Goal: Task Accomplishment & Management: Use online tool/utility

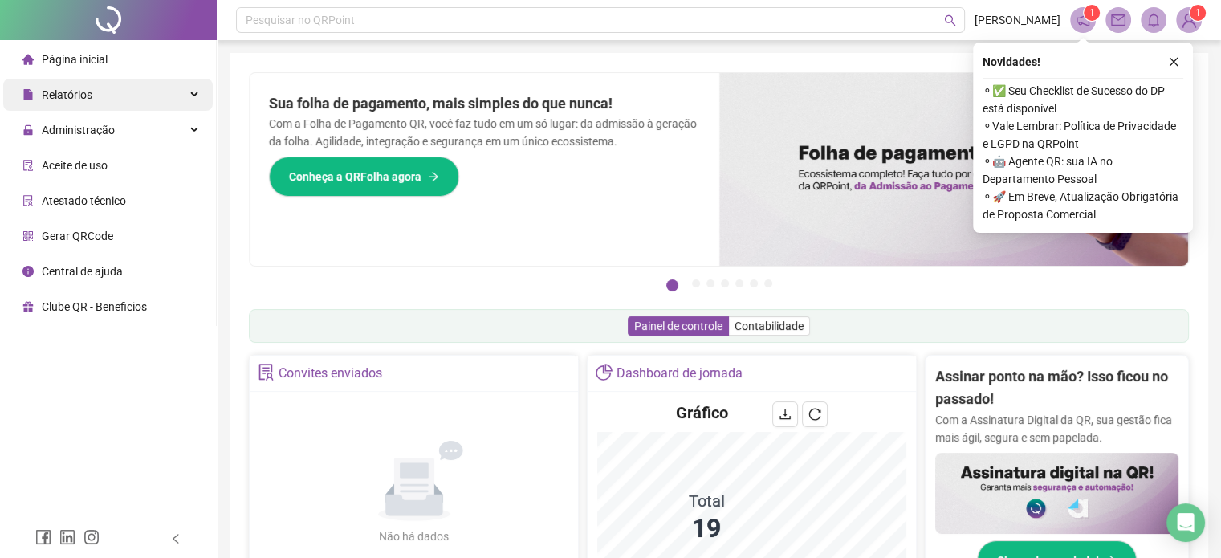
click at [93, 92] on div "Relatórios" at bounding box center [108, 95] width 210 height 32
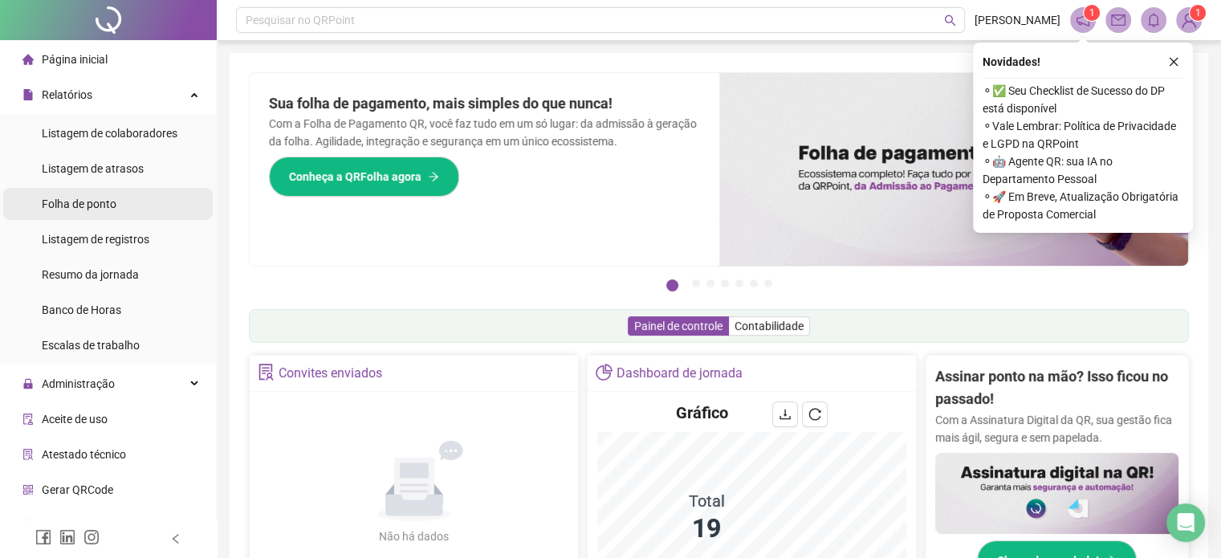
click at [80, 203] on span "Folha de ponto" at bounding box center [79, 204] width 75 height 13
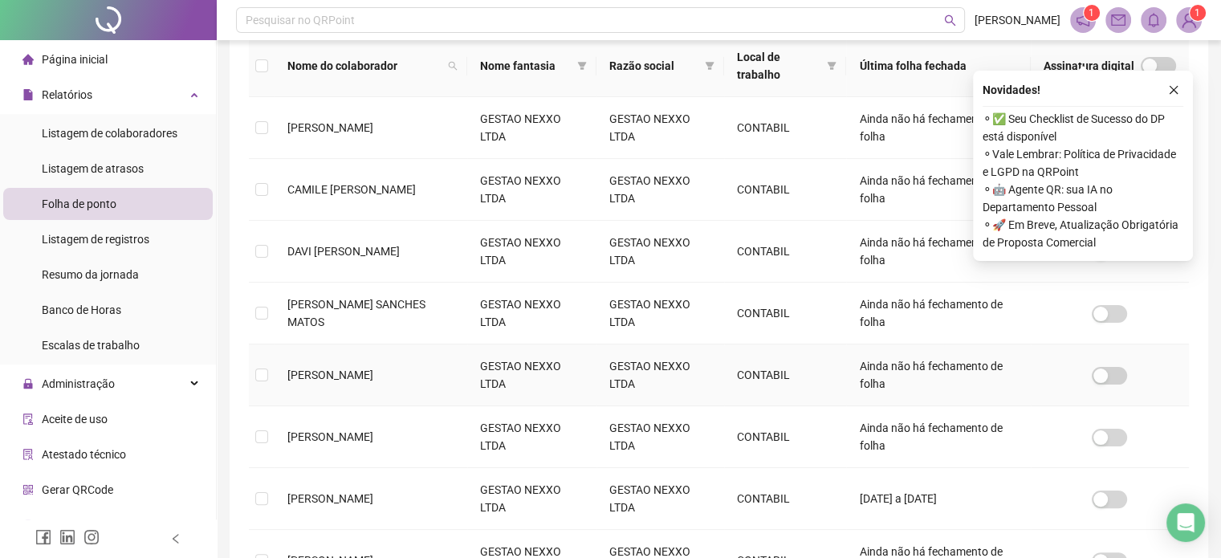
scroll to position [290, 0]
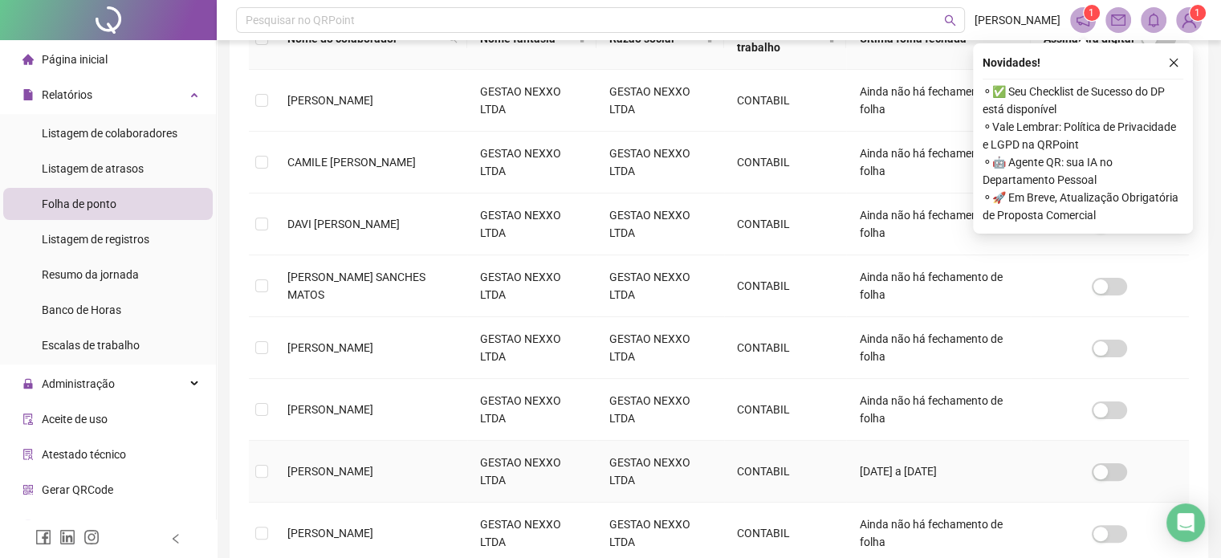
click at [278, 471] on td "[PERSON_NAME]" at bounding box center [371, 472] width 193 height 62
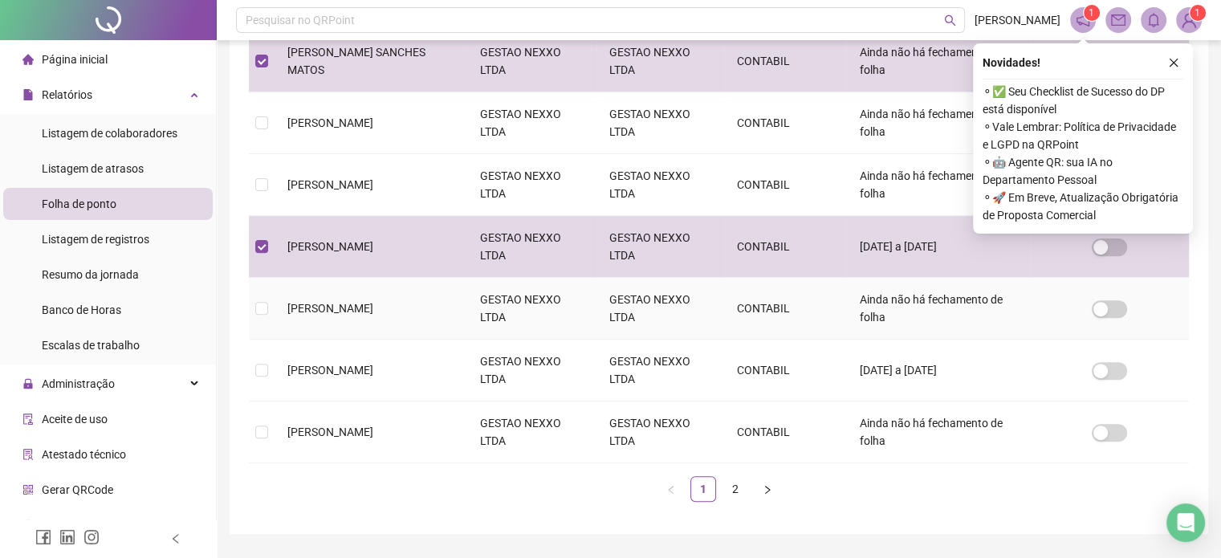
scroll to position [557, 0]
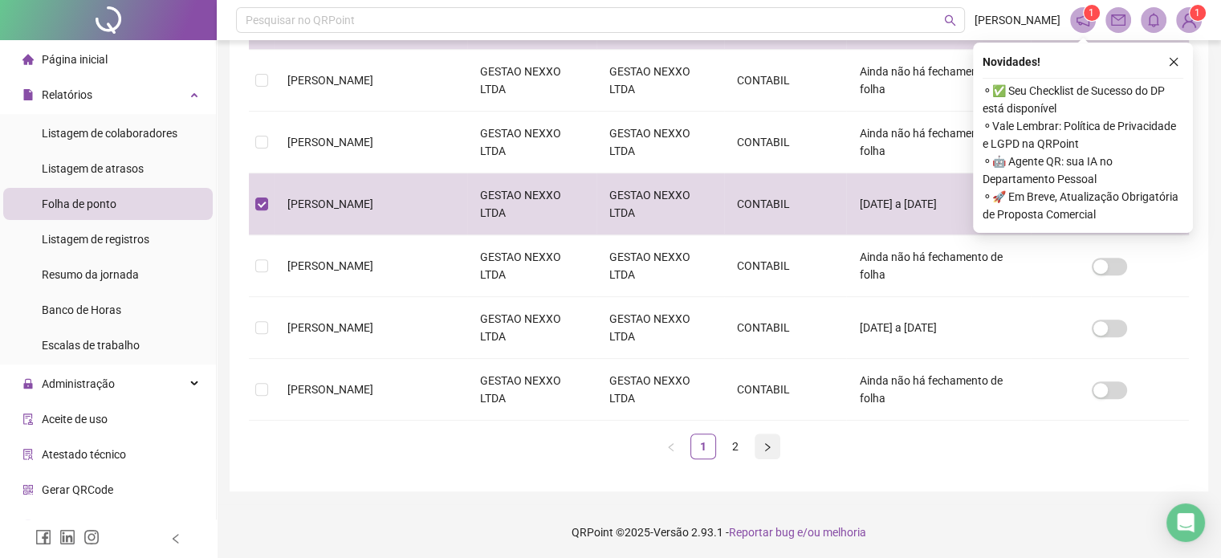
click at [768, 443] on icon "right" at bounding box center [767, 447] width 5 height 8
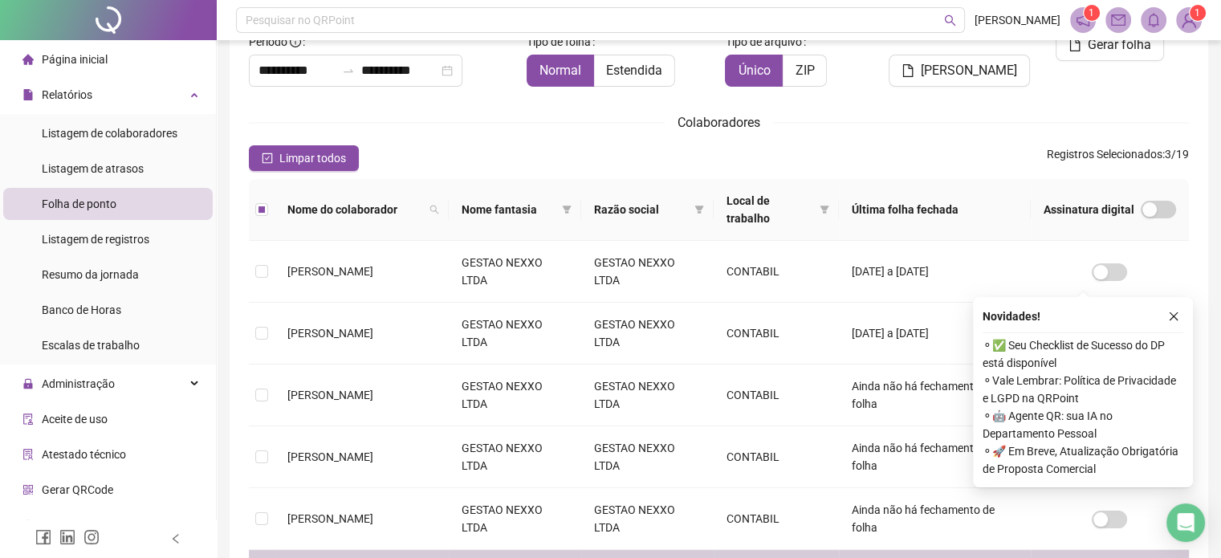
scroll to position [0, 0]
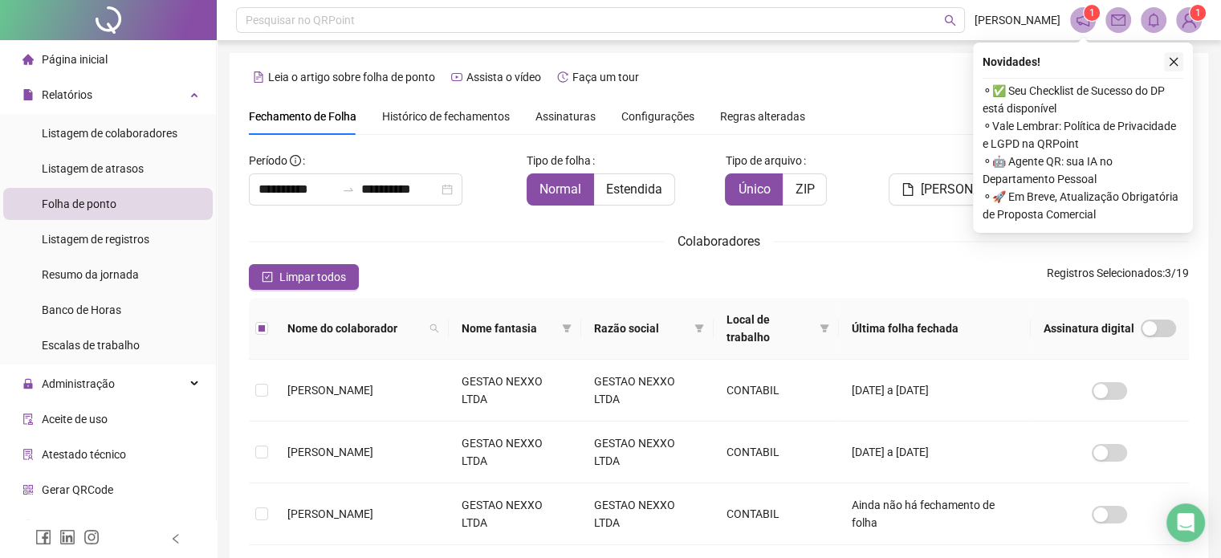
click at [1173, 60] on icon "close" at bounding box center [1173, 61] width 11 height 11
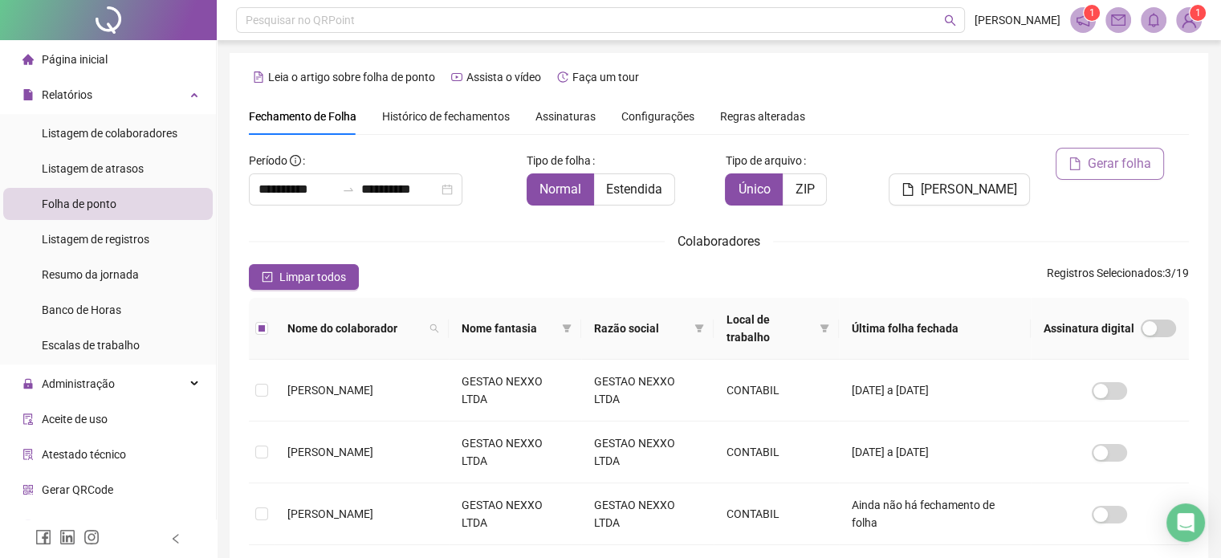
click at [1115, 161] on span "Gerar folha" at bounding box center [1119, 163] width 63 height 19
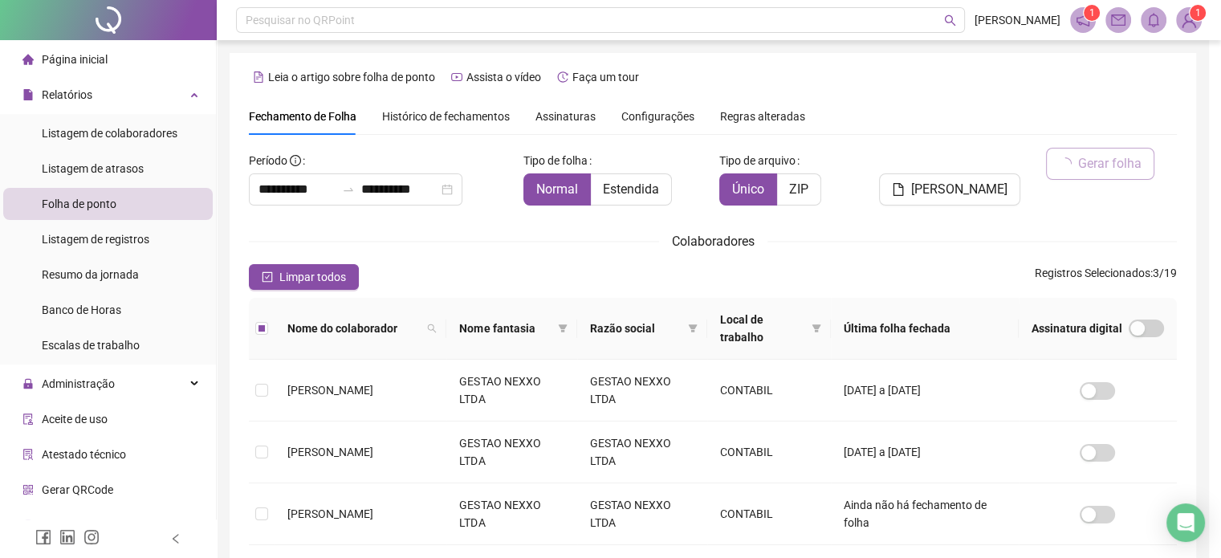
scroll to position [49, 0]
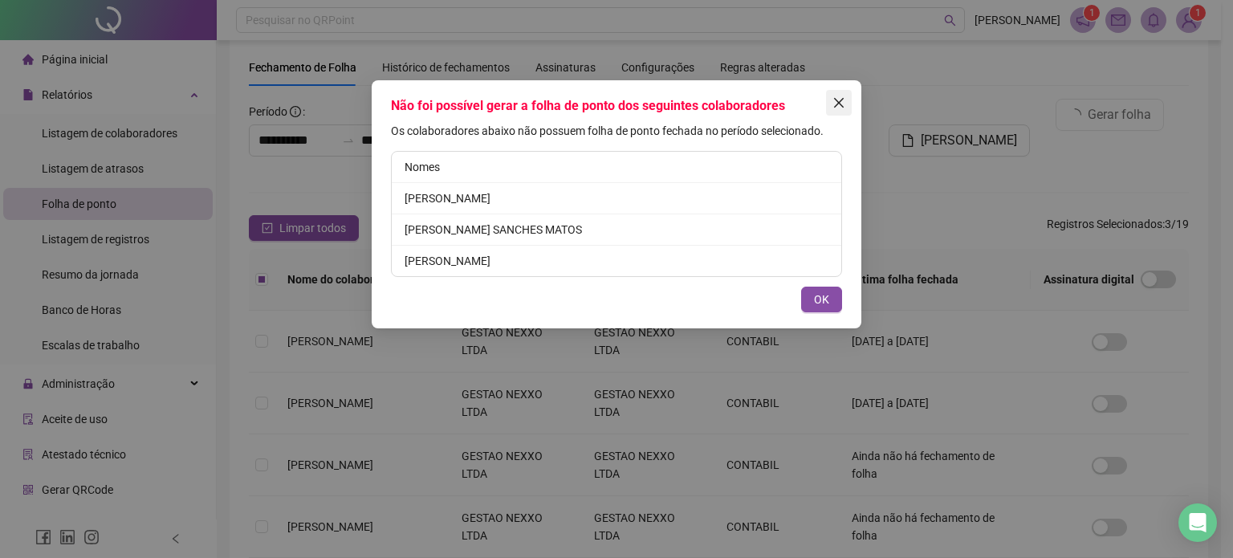
click at [843, 103] on icon "close" at bounding box center [839, 102] width 13 height 13
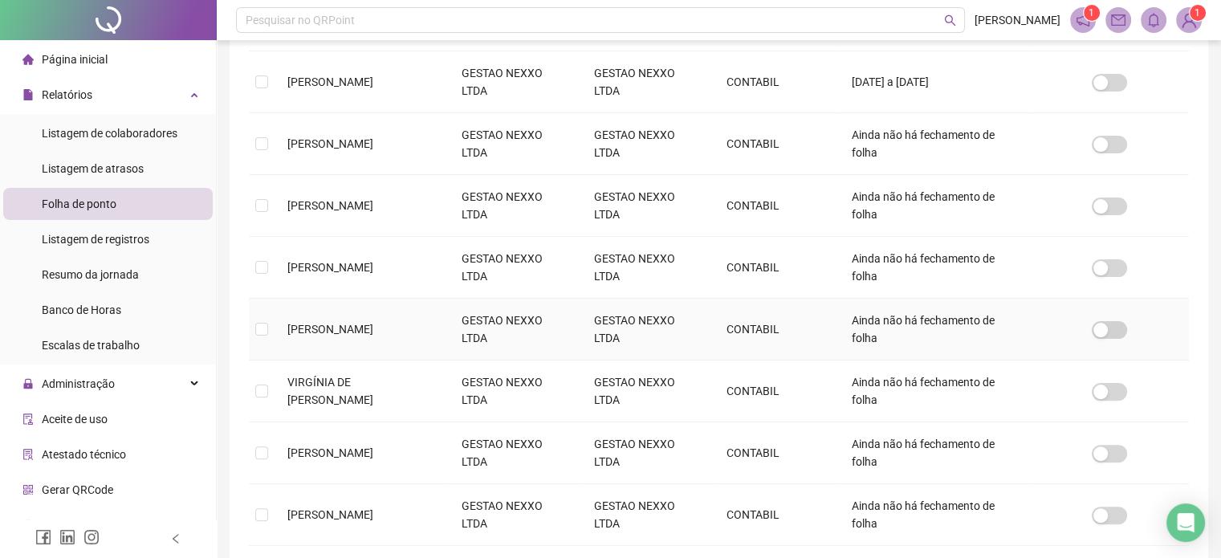
click at [275, 326] on td "[PERSON_NAME]" at bounding box center [362, 330] width 174 height 62
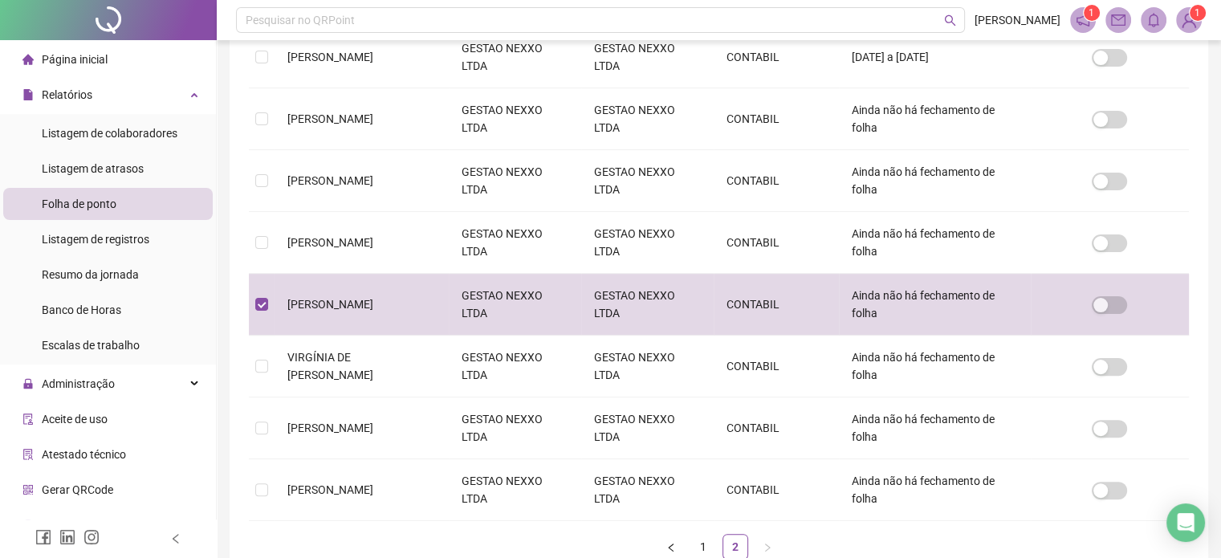
scroll to position [495, 0]
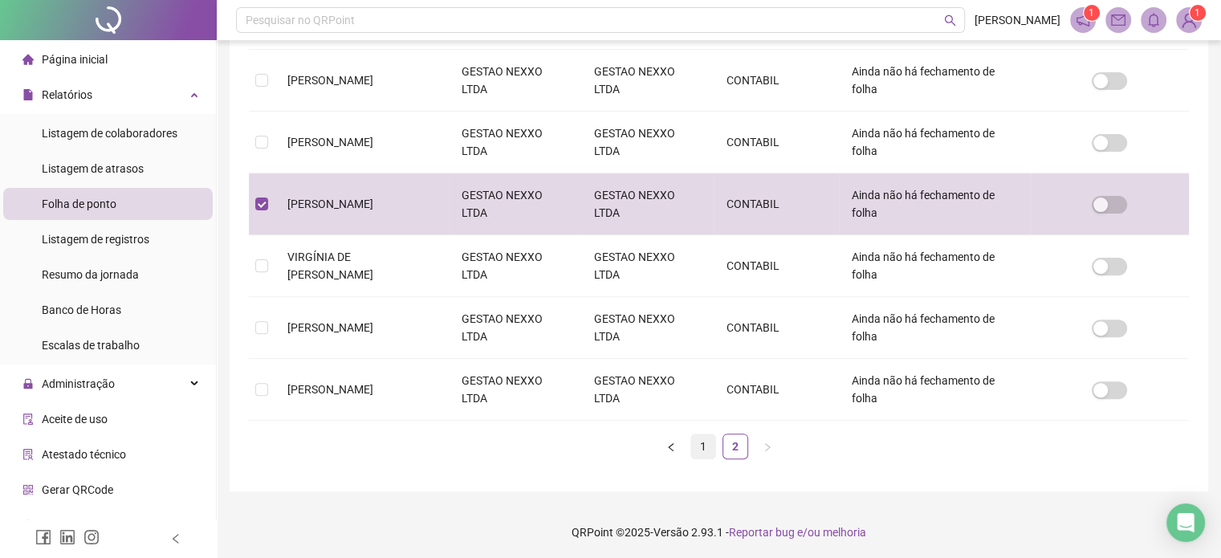
click at [699, 447] on link "1" at bounding box center [703, 446] width 24 height 24
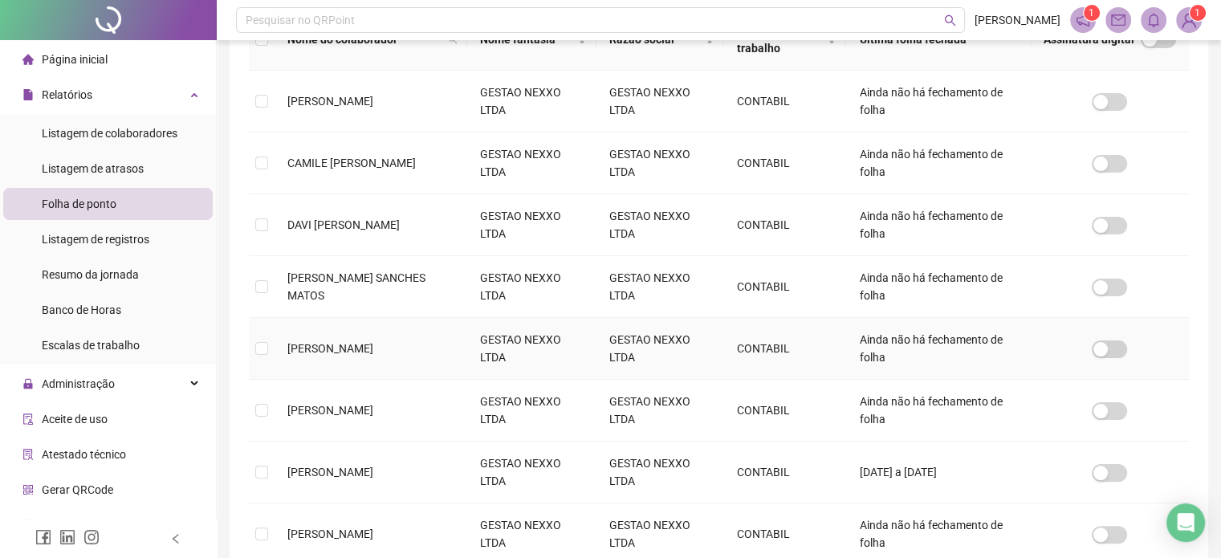
scroll to position [290, 0]
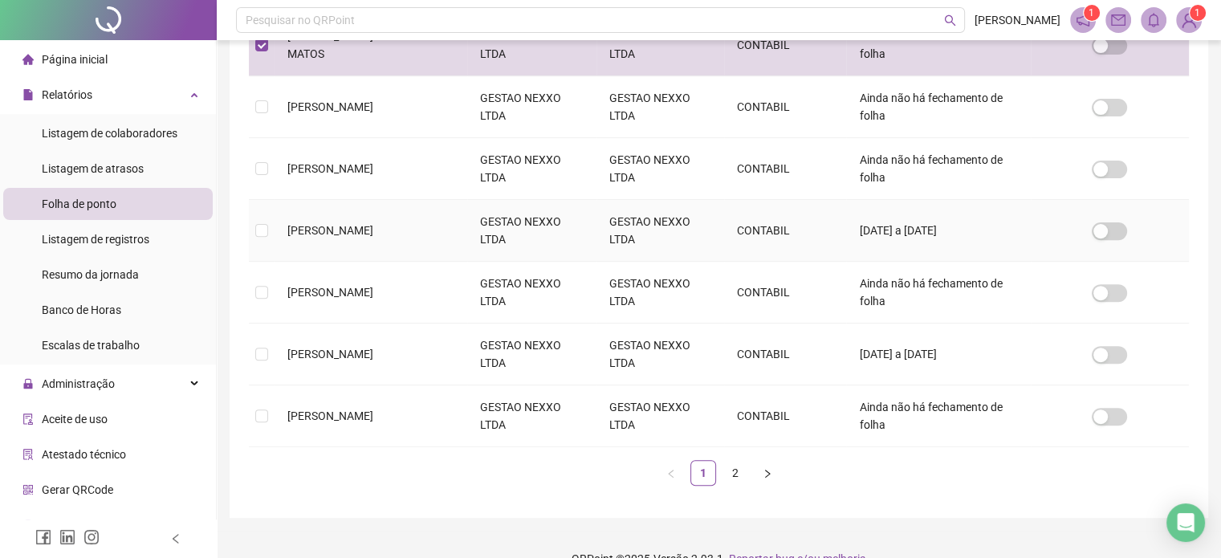
click at [269, 234] on td at bounding box center [262, 231] width 26 height 62
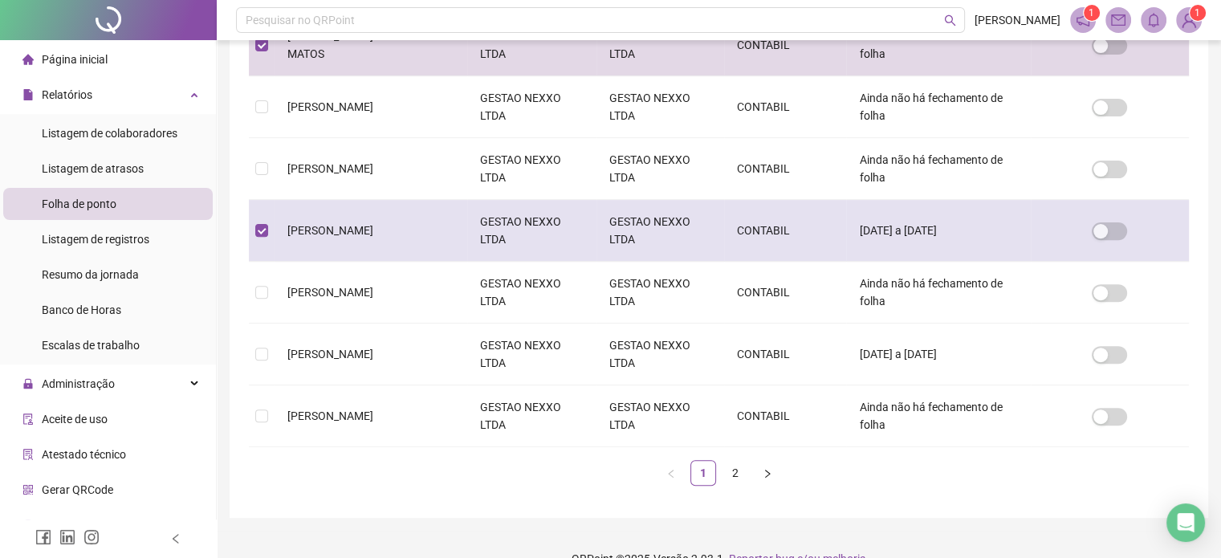
scroll to position [49, 0]
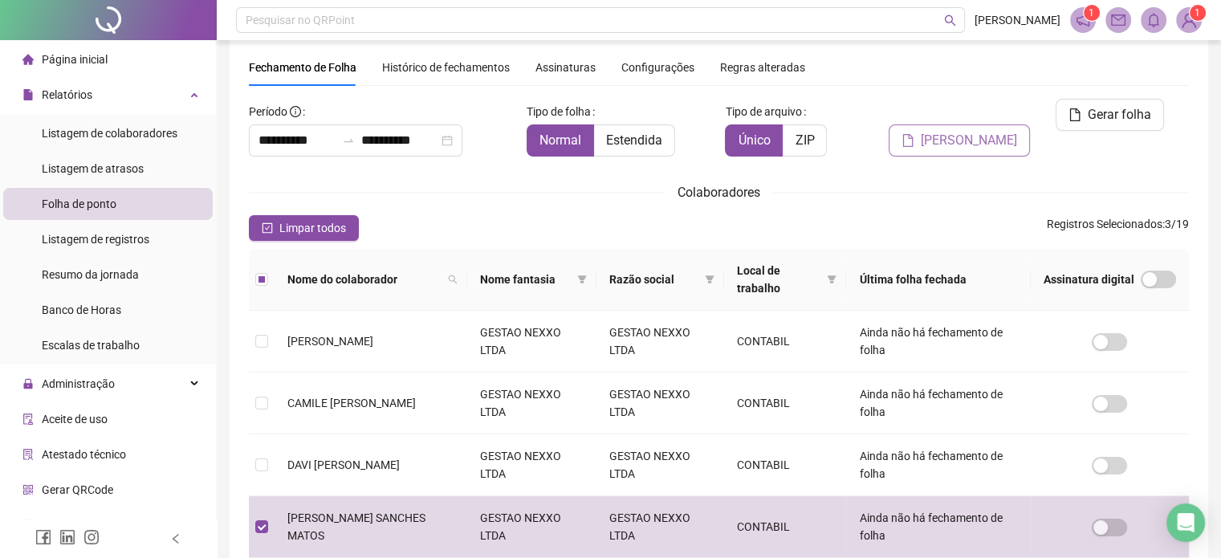
click at [989, 131] on span "[PERSON_NAME]" at bounding box center [969, 140] width 96 height 19
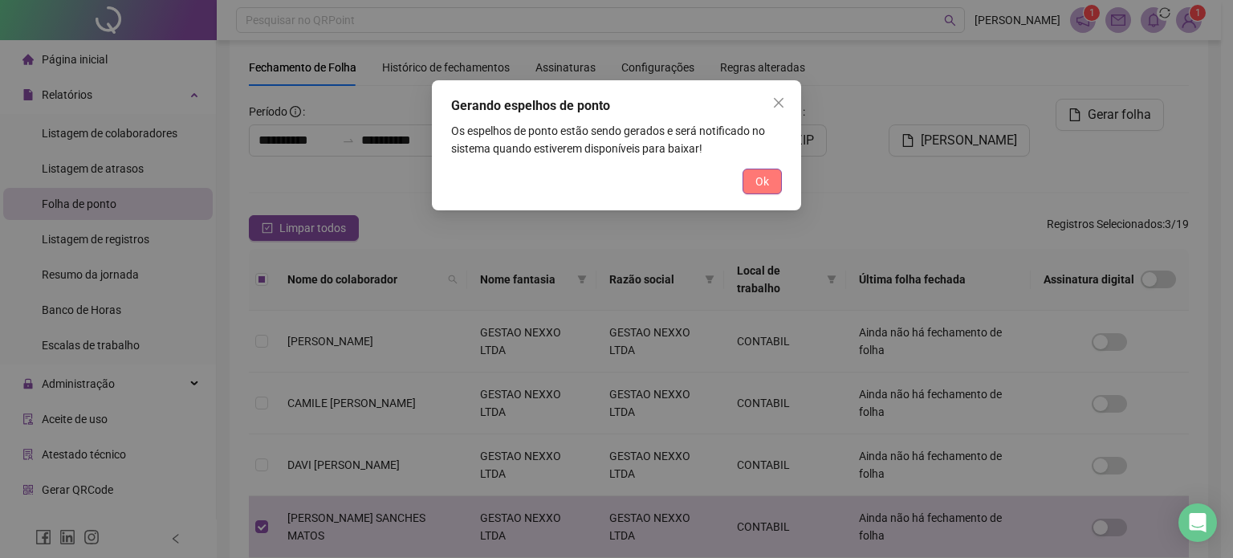
click at [764, 177] on span "Ok" at bounding box center [763, 182] width 14 height 18
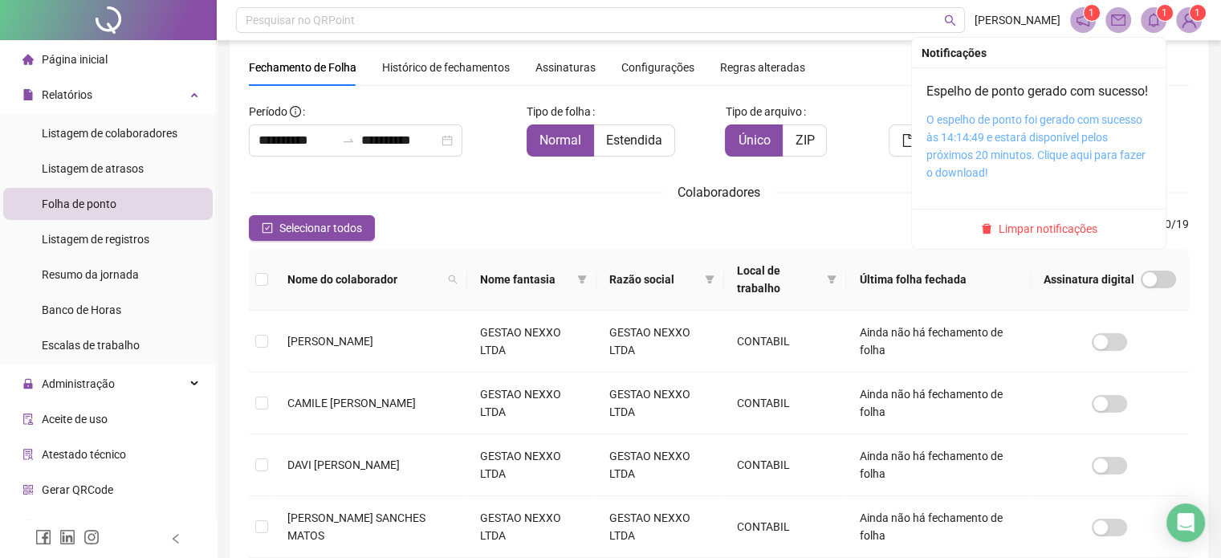
click at [1035, 156] on link "O espelho de ponto foi gerado com sucesso às 14:14:49 e estará disponível pelos…" at bounding box center [1036, 146] width 219 height 66
